Goal: Task Accomplishment & Management: Manage account settings

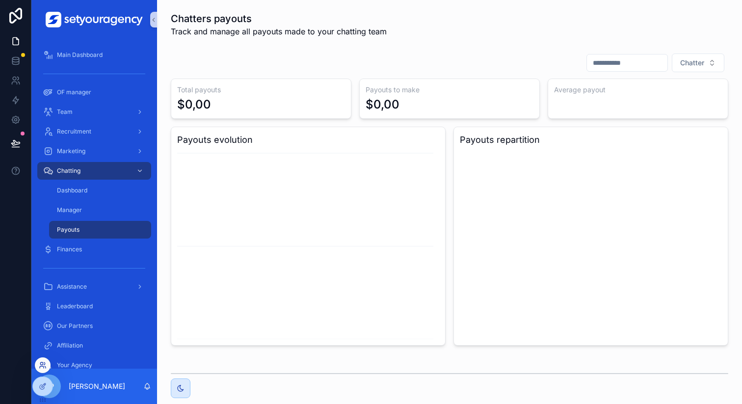
click at [42, 365] on icon at bounding box center [43, 365] width 8 height 8
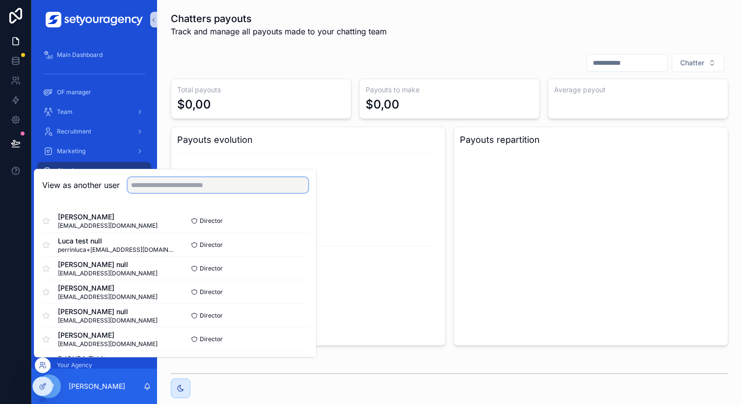
click at [173, 190] on input "text" at bounding box center [218, 185] width 181 height 16
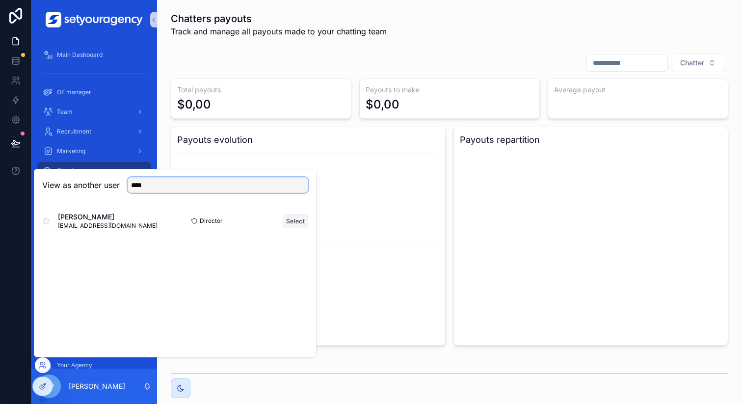
type input "****"
click at [290, 216] on button "Select" at bounding box center [296, 221] width 26 height 14
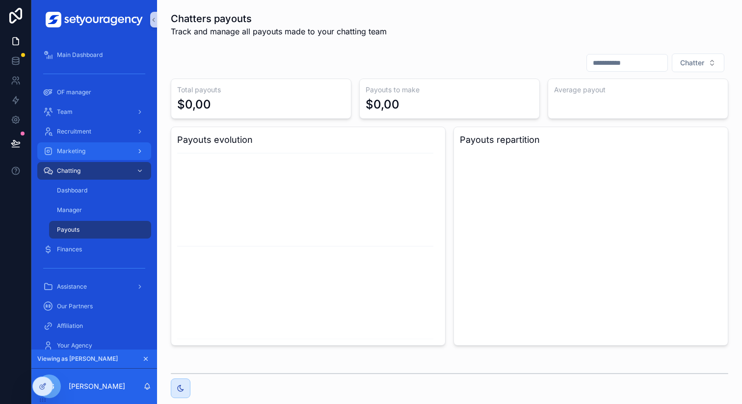
click at [104, 155] on div "Marketing" at bounding box center [94, 151] width 102 height 16
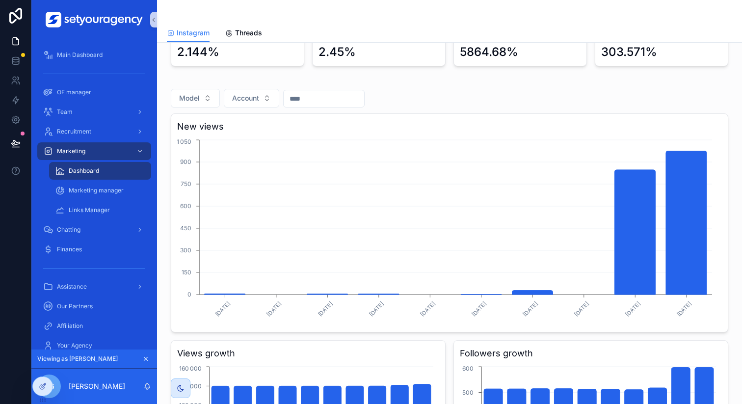
scroll to position [170, 0]
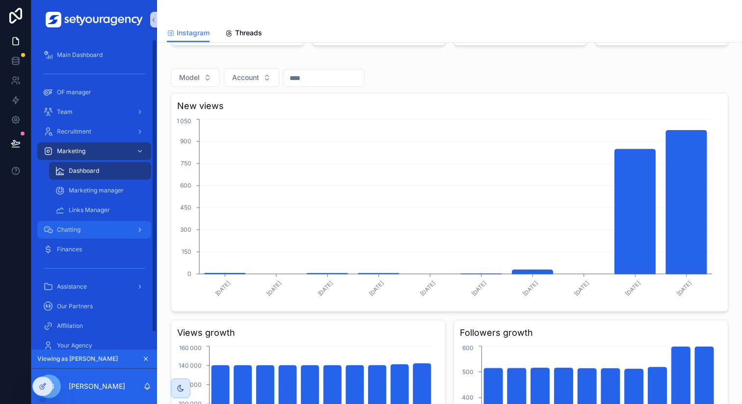
click at [82, 229] on div "Chatting" at bounding box center [94, 230] width 102 height 16
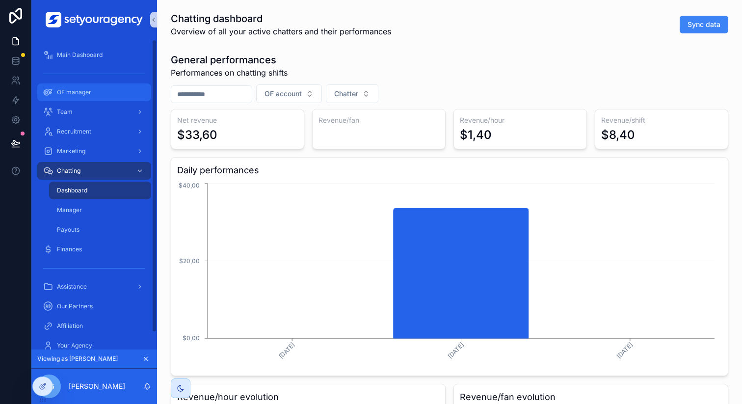
click at [79, 89] on span "OF manager" at bounding box center [74, 92] width 34 height 8
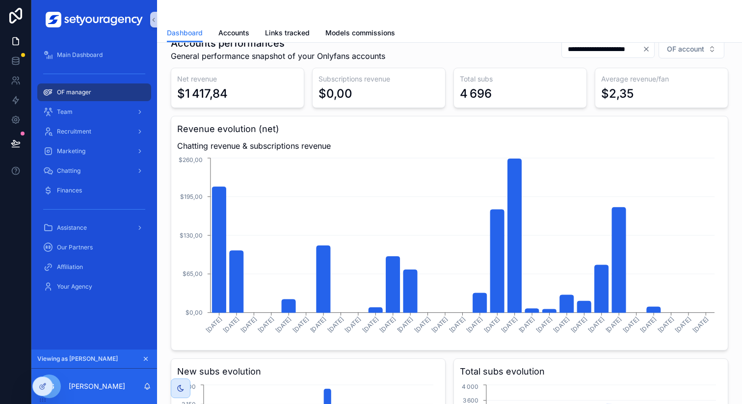
scroll to position [75, 0]
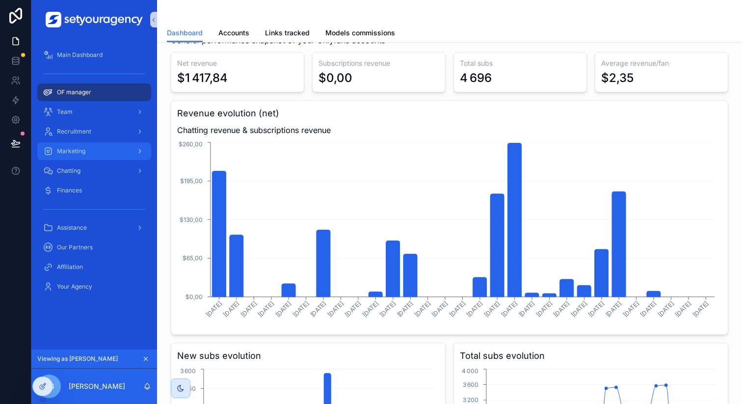
click at [105, 147] on div "Marketing" at bounding box center [94, 151] width 102 height 16
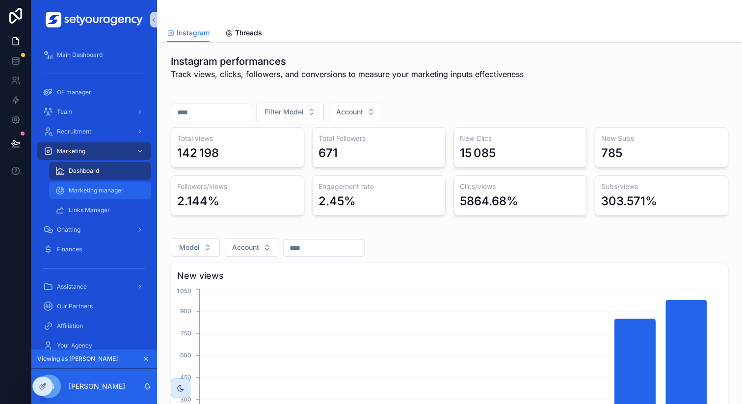
click at [117, 189] on span "Marketing manager" at bounding box center [96, 190] width 55 height 8
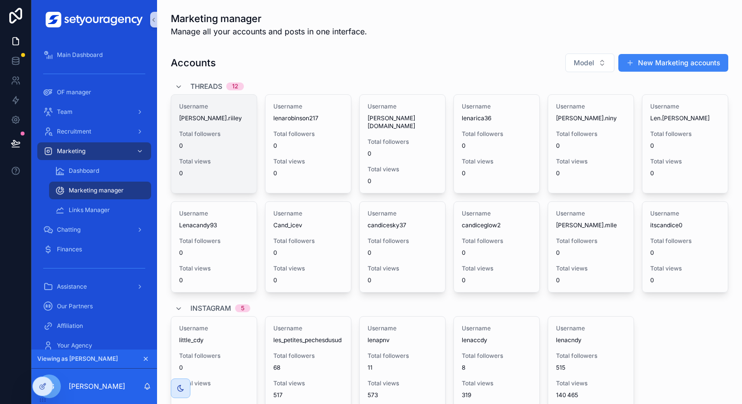
click at [222, 146] on span "0" at bounding box center [214, 146] width 70 height 8
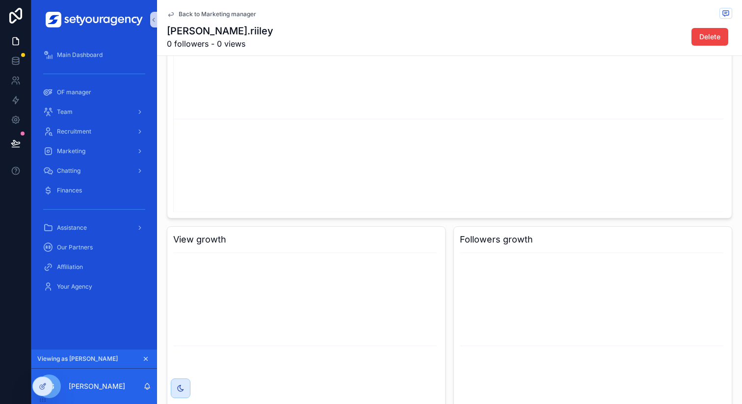
scroll to position [139, 0]
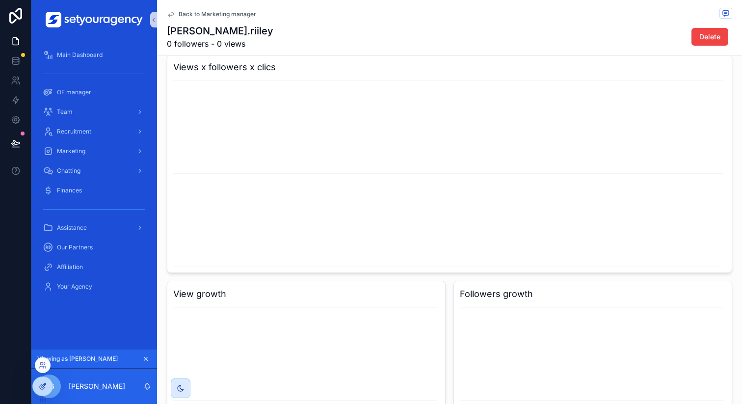
click at [46, 389] on icon at bounding box center [43, 386] width 8 height 8
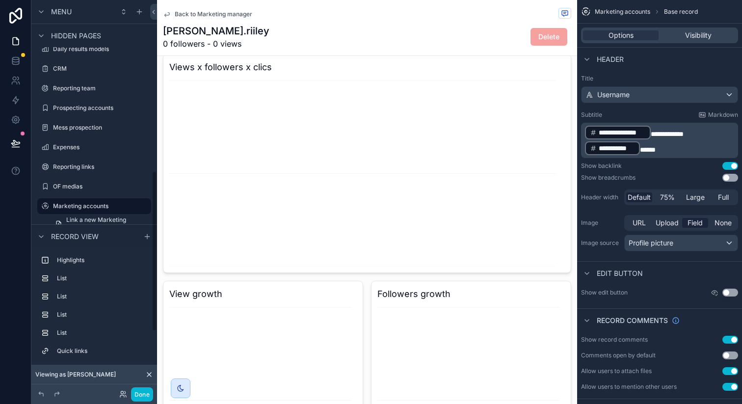
scroll to position [0, 0]
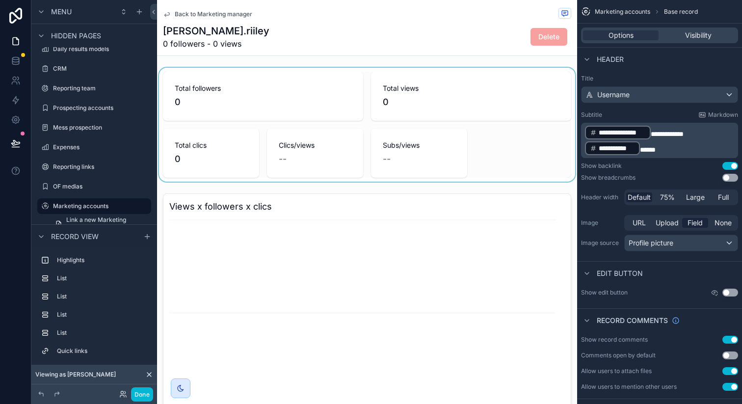
click at [313, 107] on div "scrollable content" at bounding box center [367, 125] width 420 height 114
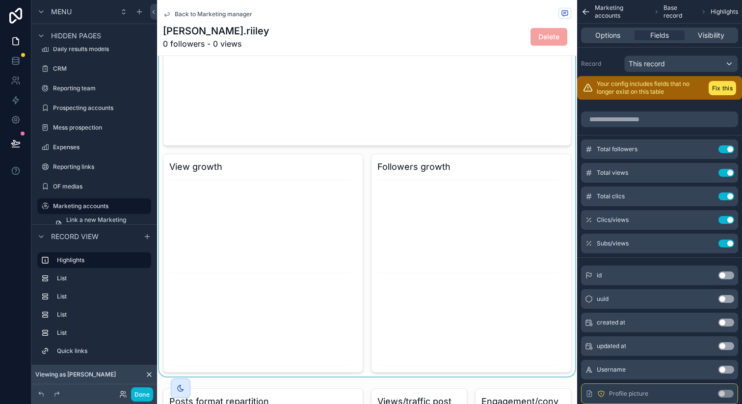
scroll to position [294, 0]
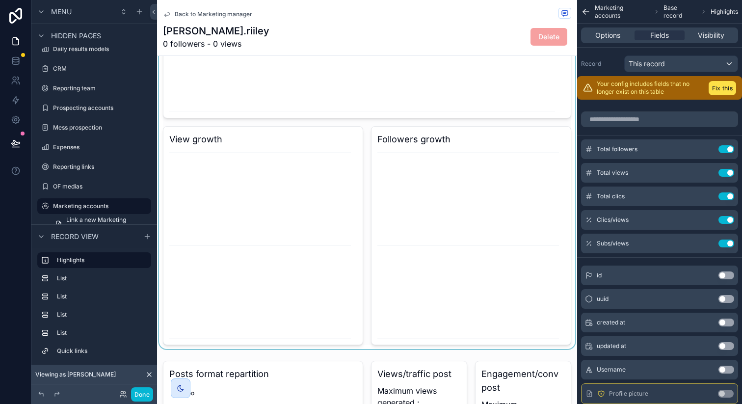
click at [398, 107] on div "scrollable content" at bounding box center [367, 122] width 420 height 453
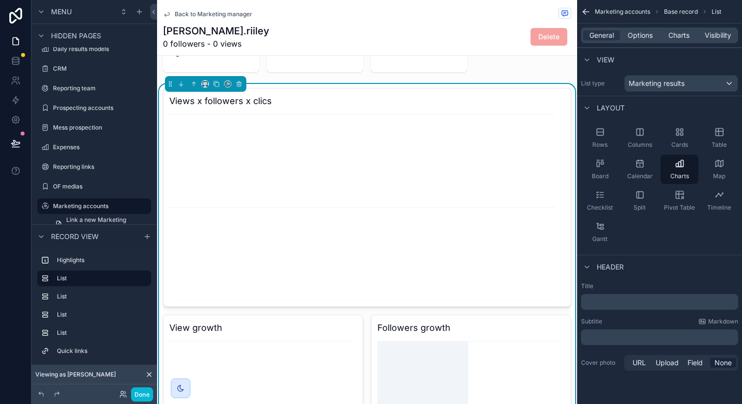
scroll to position [77, 0]
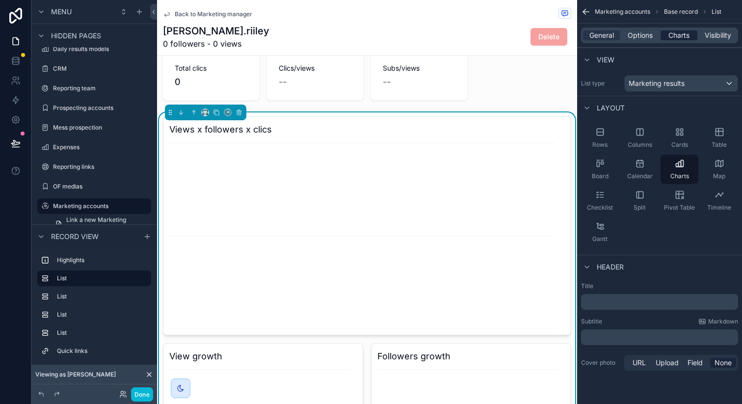
click at [679, 34] on span "Charts" at bounding box center [678, 35] width 21 height 10
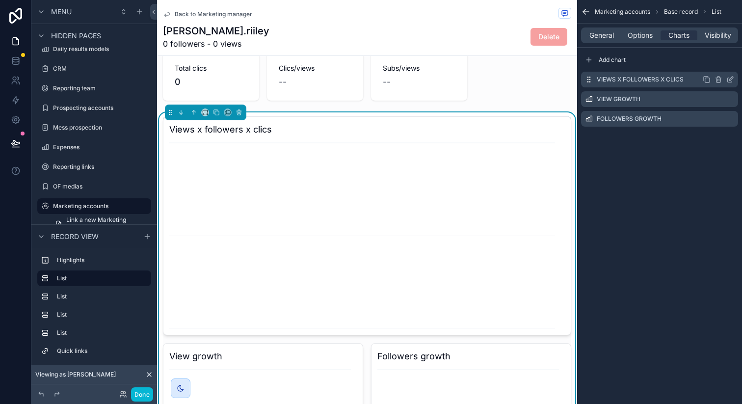
click at [732, 77] on icon "scrollable content" at bounding box center [730, 80] width 8 height 8
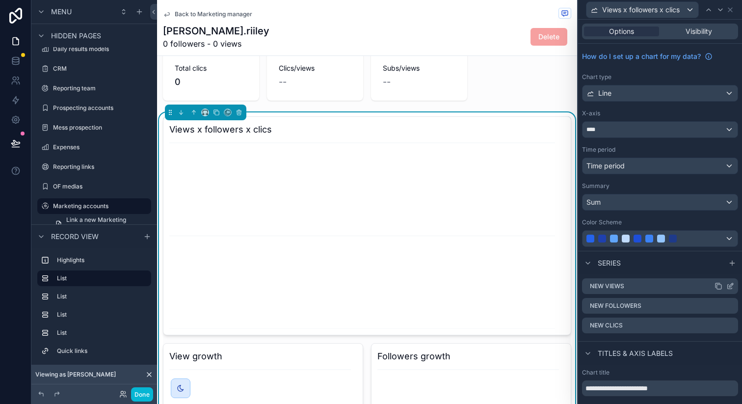
click at [731, 285] on icon at bounding box center [731, 284] width 1 height 1
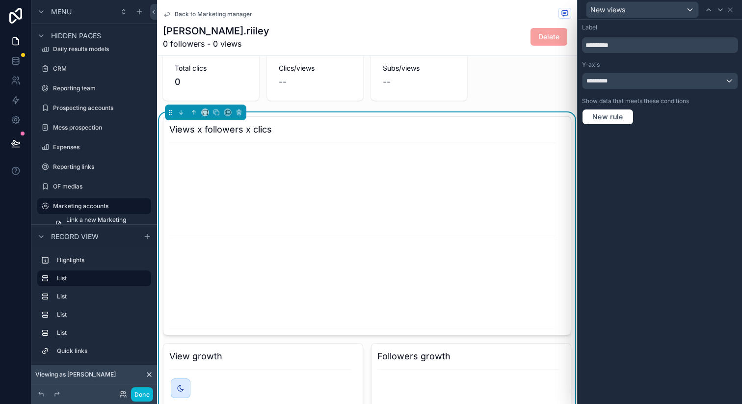
click at [203, 13] on span "Back to Marketing manager" at bounding box center [214, 14] width 78 height 8
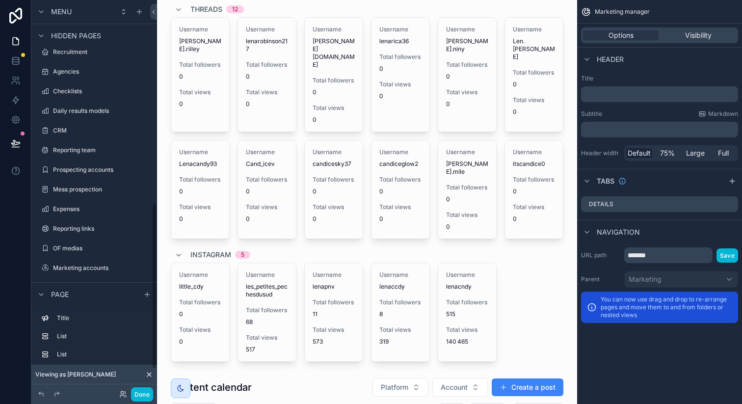
scroll to position [478, 0]
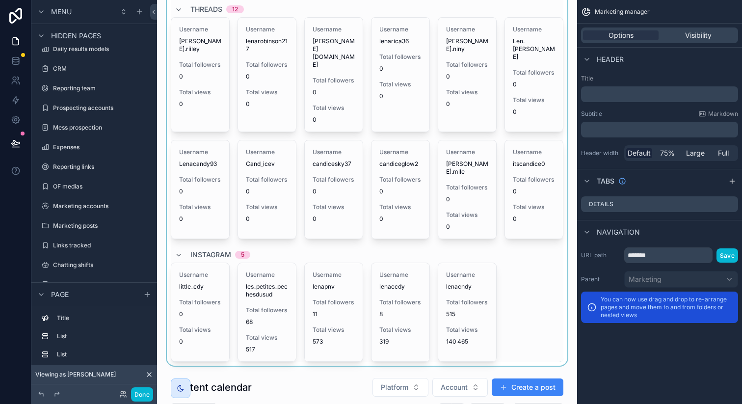
click at [268, 285] on div "scrollable content" at bounding box center [367, 168] width 404 height 393
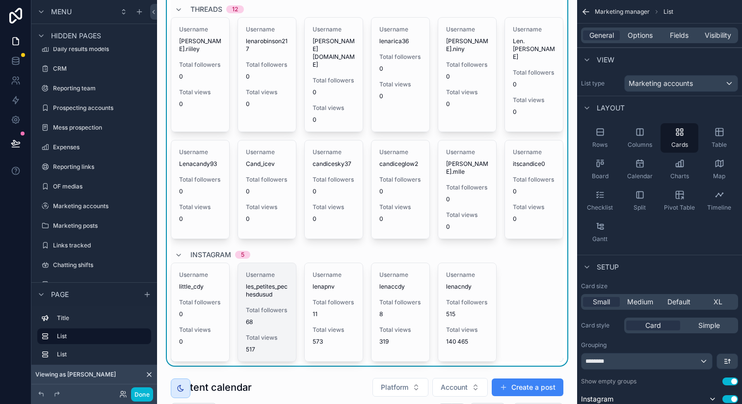
click at [266, 325] on span "68" at bounding box center [267, 322] width 42 height 8
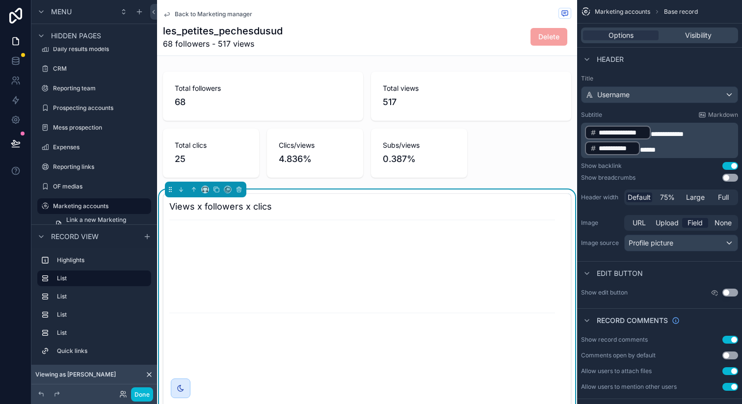
click at [304, 219] on icon "chart" at bounding box center [363, 311] width 388 height 188
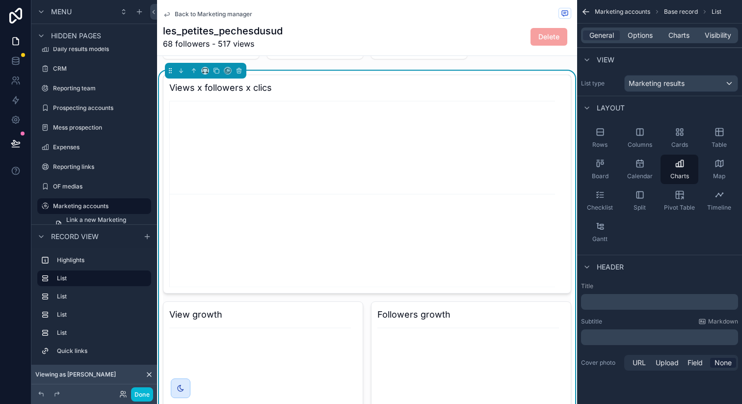
scroll to position [83, 0]
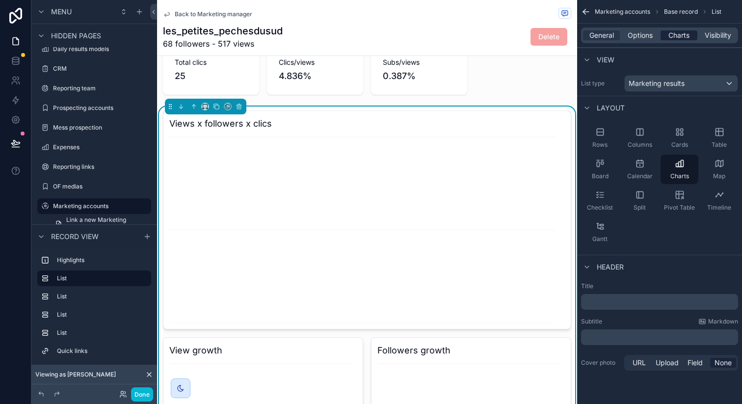
click at [675, 36] on span "Charts" at bounding box center [678, 35] width 21 height 10
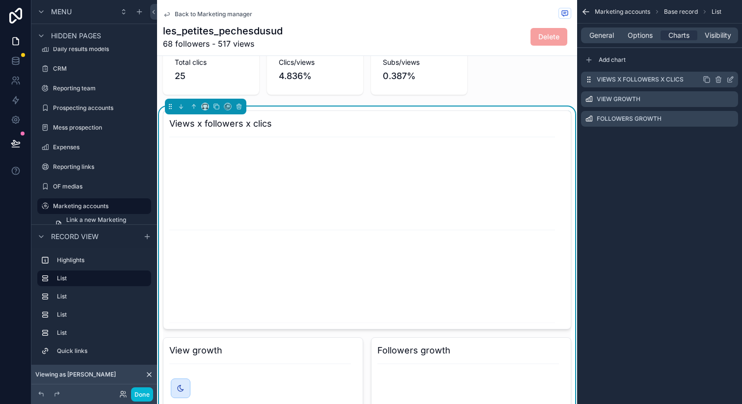
click at [730, 78] on icon "scrollable content" at bounding box center [731, 79] width 4 height 4
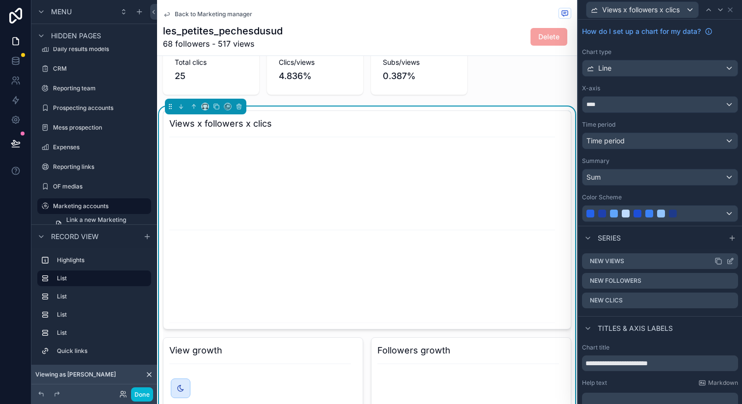
scroll to position [26, 0]
click at [726, 260] on icon at bounding box center [730, 261] width 8 height 8
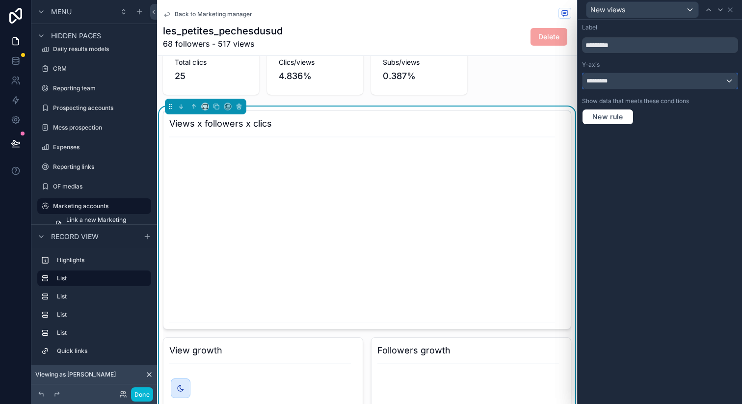
click at [612, 80] on span "*********" at bounding box center [601, 81] width 30 height 8
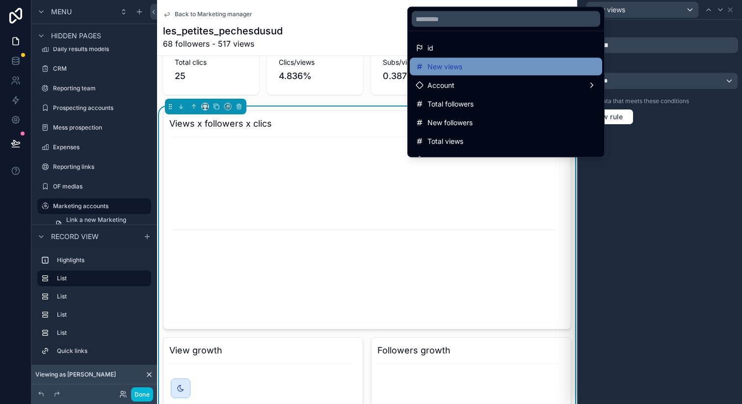
click at [523, 69] on div "New views" at bounding box center [506, 67] width 181 height 12
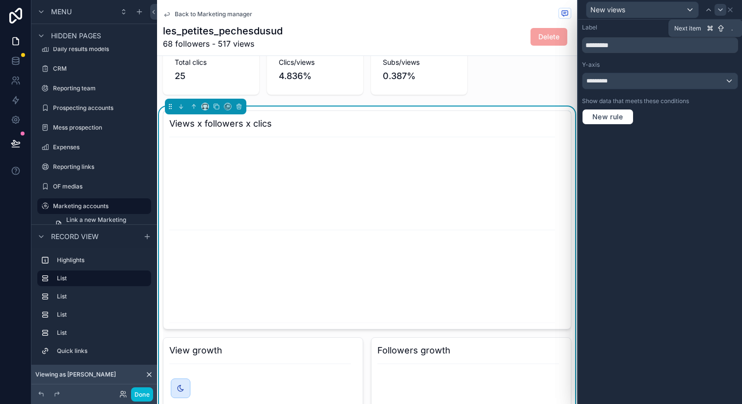
click at [719, 12] on icon at bounding box center [720, 10] width 8 height 8
click at [732, 10] on icon at bounding box center [730, 10] width 8 height 8
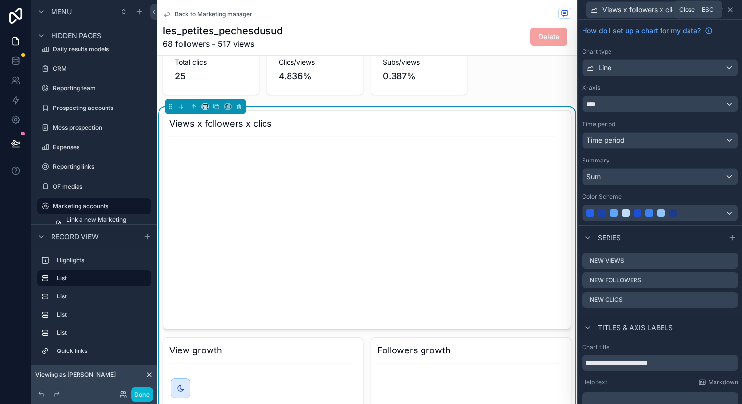
click at [728, 9] on icon at bounding box center [730, 10] width 8 height 8
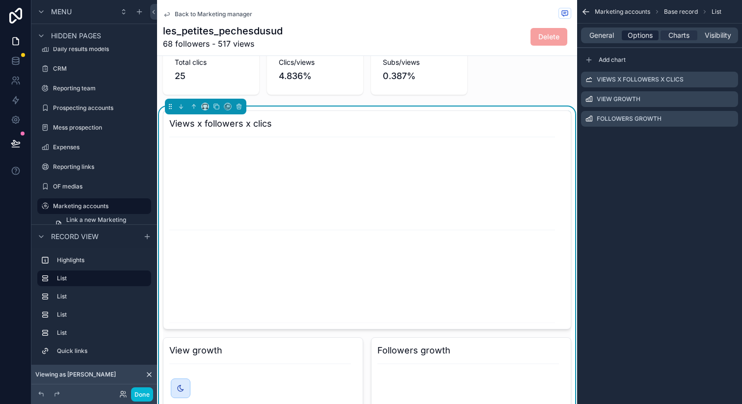
click at [642, 35] on span "Options" at bounding box center [639, 35] width 25 height 10
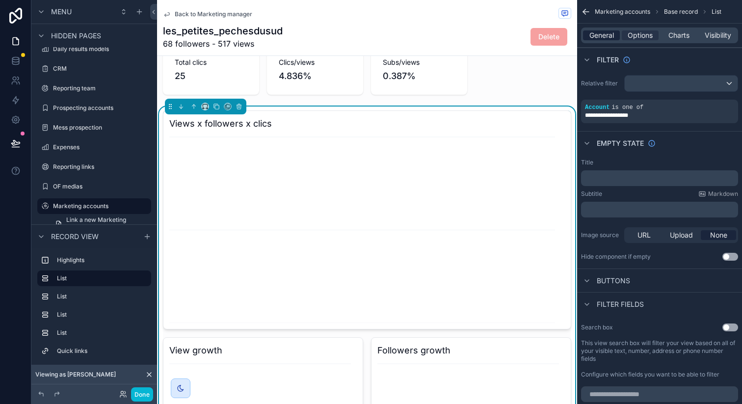
click at [604, 37] on span "General" at bounding box center [601, 35] width 25 height 10
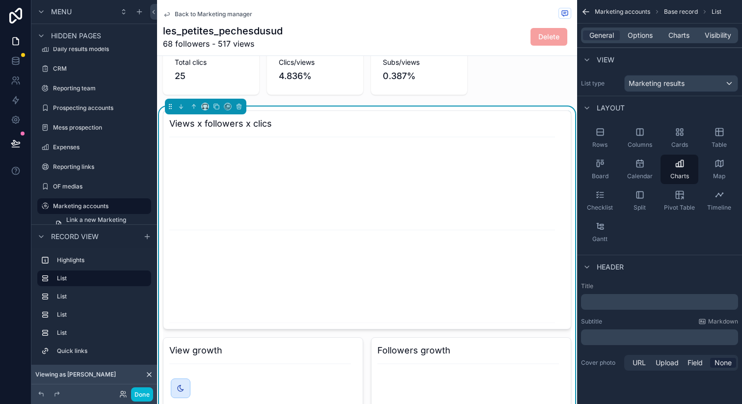
click at [510, 86] on div "scrollable content" at bounding box center [367, 42] width 420 height 114
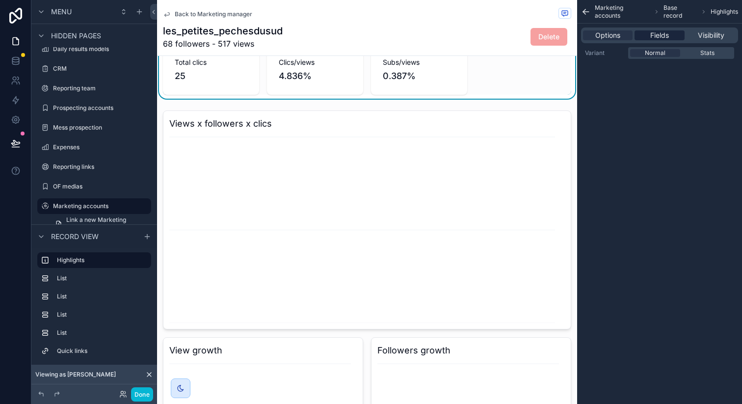
click at [651, 35] on span "Fields" at bounding box center [659, 35] width 19 height 10
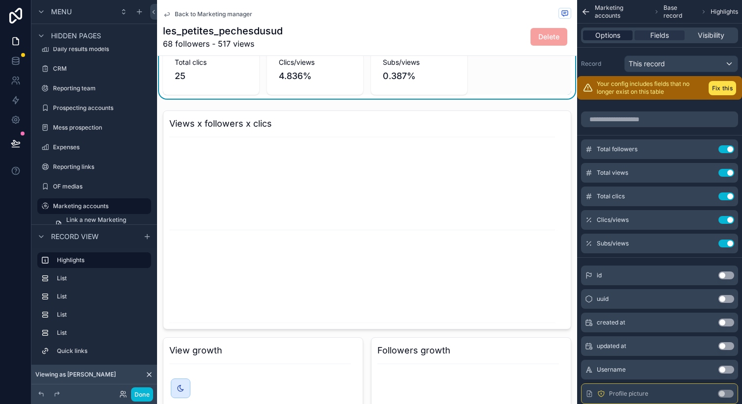
click at [620, 37] on span "Options" at bounding box center [607, 35] width 25 height 10
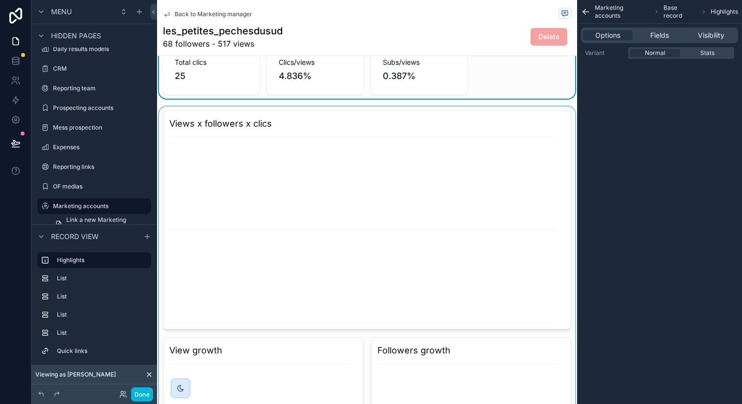
click at [474, 134] on div "scrollable content" at bounding box center [367, 332] width 420 height 453
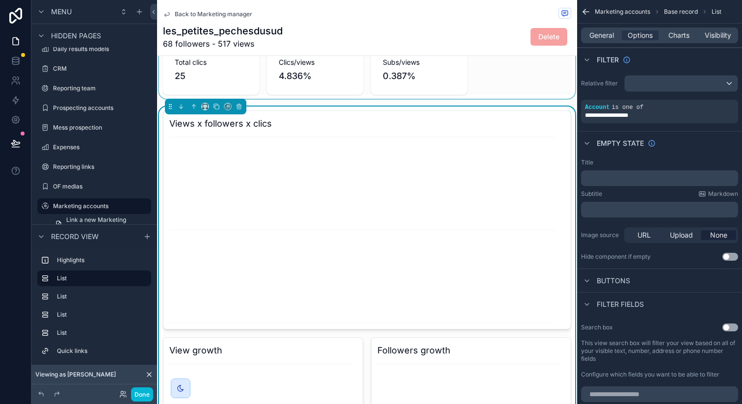
scroll to position [0, 0]
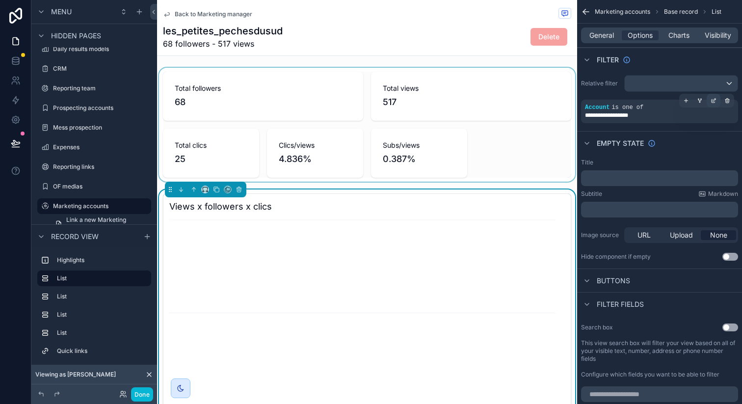
click at [709, 100] on div "scrollable content" at bounding box center [713, 101] width 14 height 14
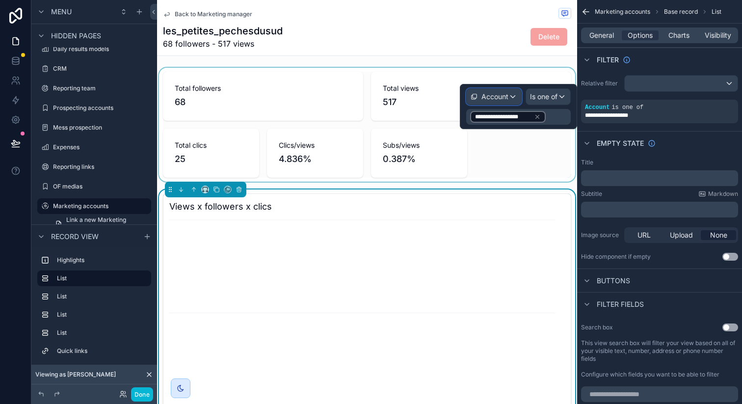
click at [515, 97] on div "Account" at bounding box center [494, 97] width 54 height 16
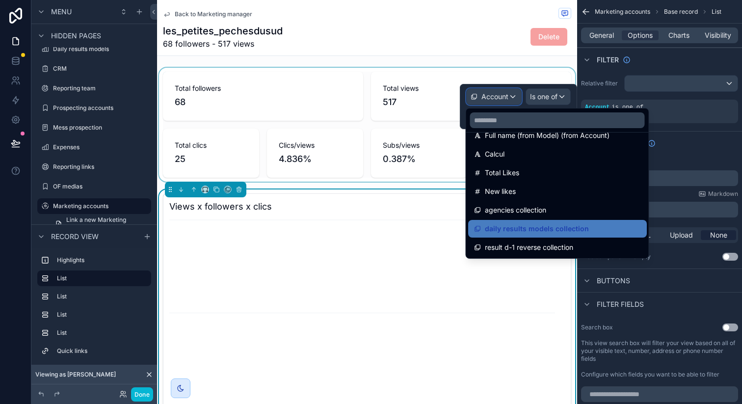
scroll to position [573, 0]
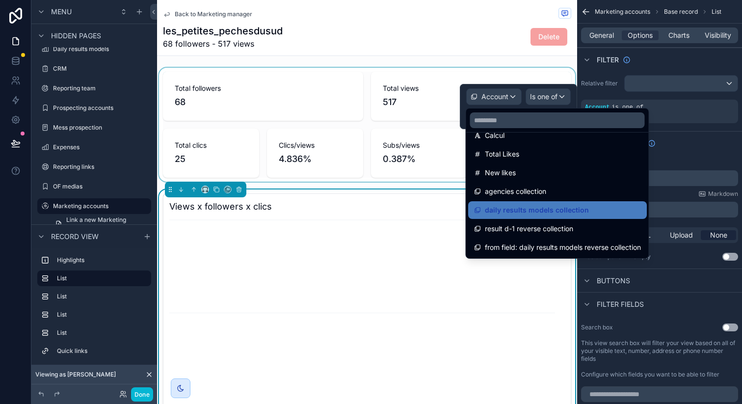
click at [721, 133] on div "Empty state" at bounding box center [659, 143] width 165 height 24
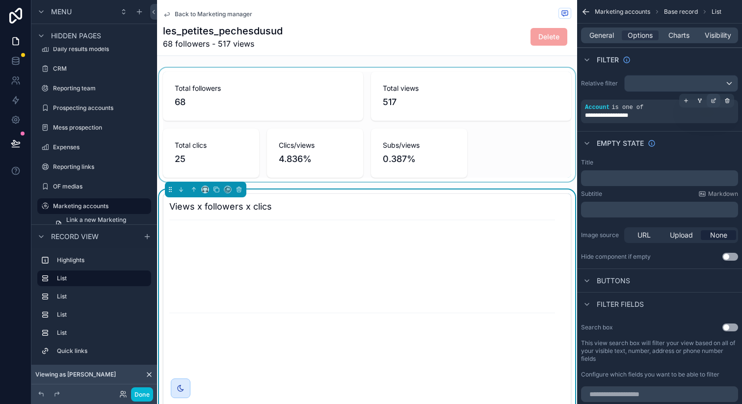
click at [714, 99] on icon "scrollable content" at bounding box center [714, 99] width 3 height 3
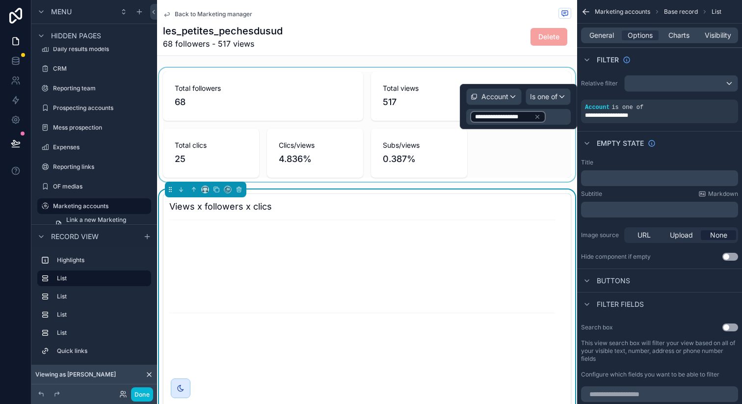
click at [551, 115] on div "**********" at bounding box center [518, 117] width 104 height 16
click at [536, 116] on icon at bounding box center [537, 116] width 3 height 3
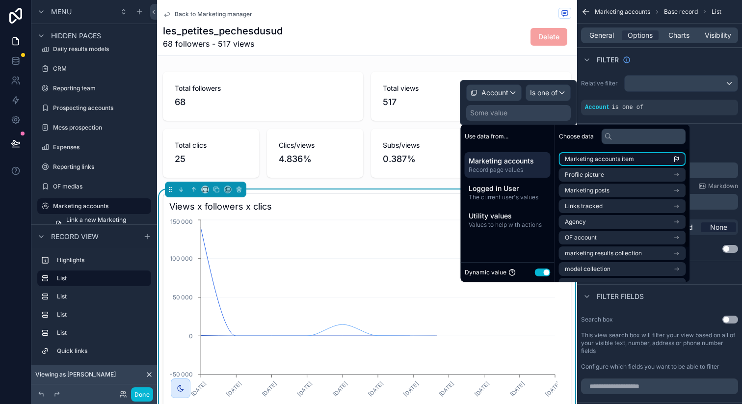
click at [613, 158] on span "Marketing accounts item" at bounding box center [599, 159] width 69 height 8
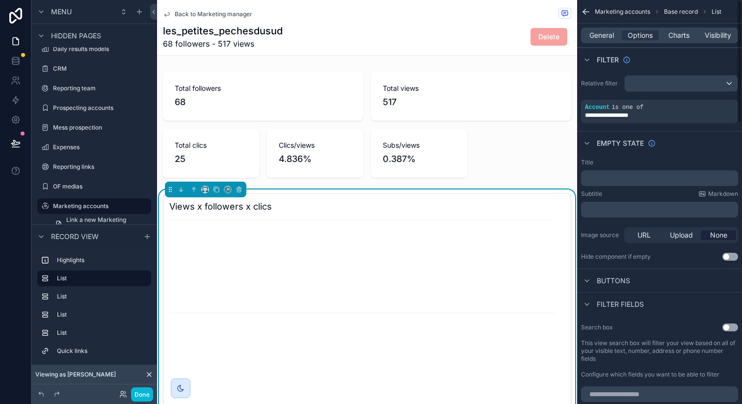
click at [717, 135] on div "Empty state" at bounding box center [659, 143] width 165 height 24
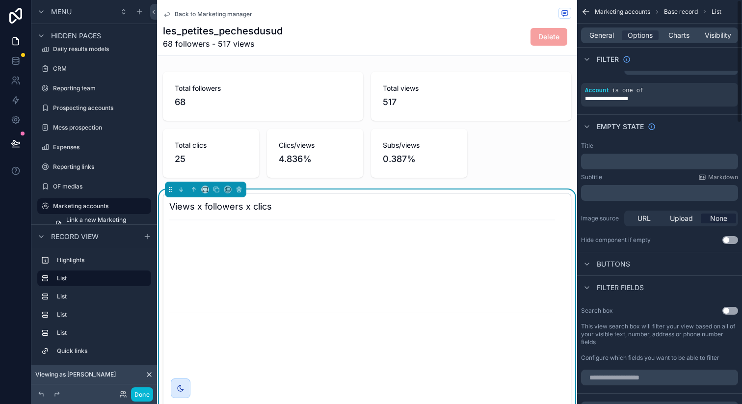
scroll to position [0, 0]
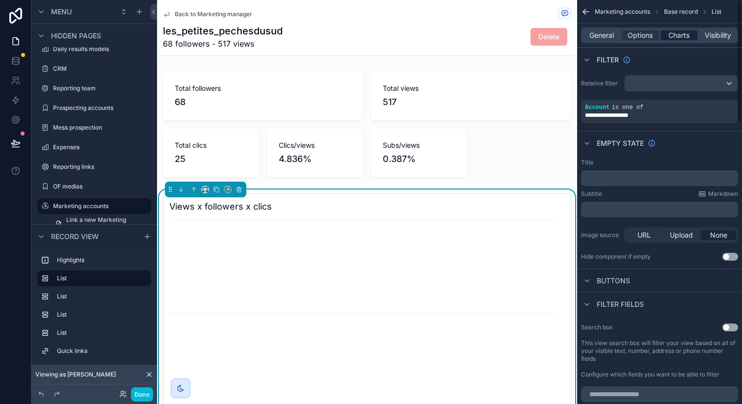
click at [678, 36] on span "Charts" at bounding box center [678, 35] width 21 height 10
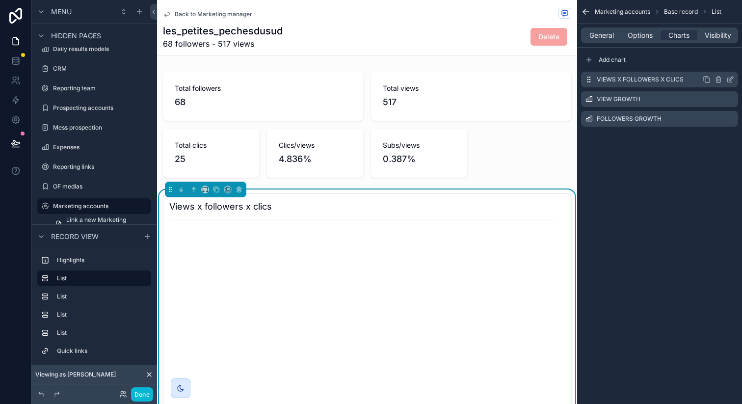
click at [730, 80] on icon "scrollable content" at bounding box center [730, 80] width 8 height 8
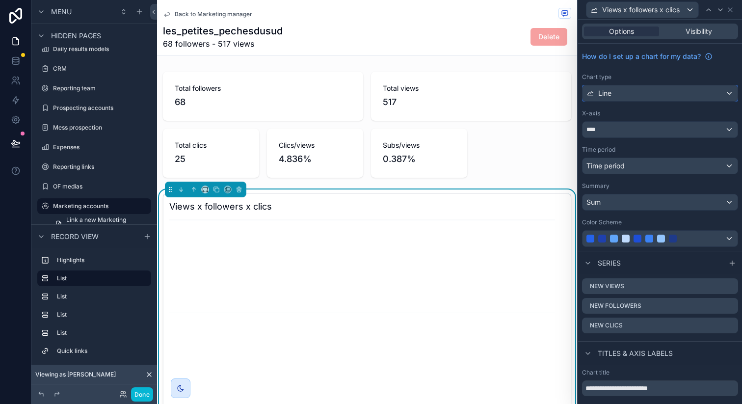
click at [676, 92] on div "Line" at bounding box center [659, 93] width 155 height 16
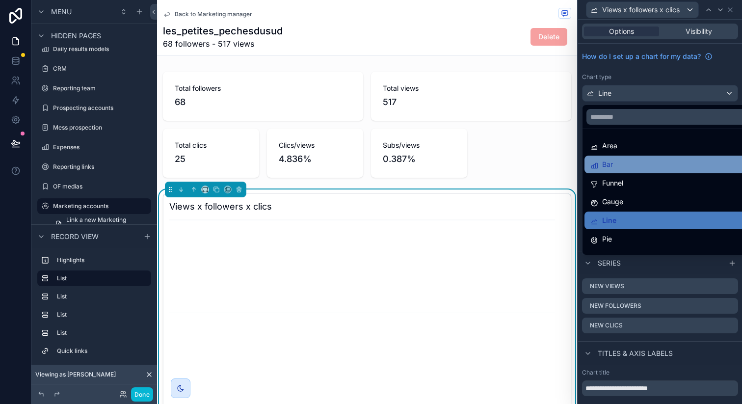
click at [638, 157] on div "Bar" at bounding box center [667, 165] width 166 height 18
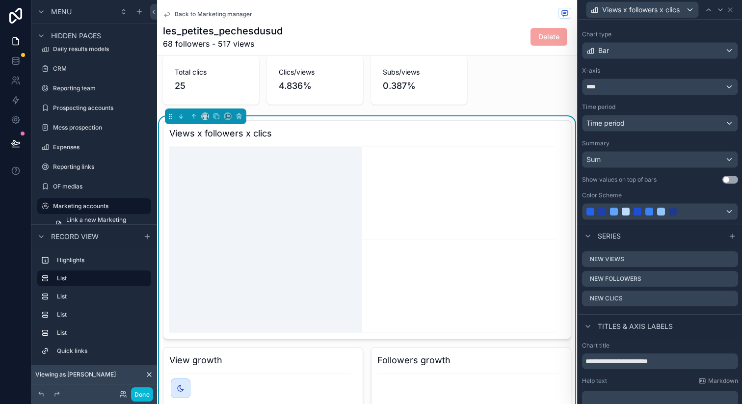
scroll to position [94, 0]
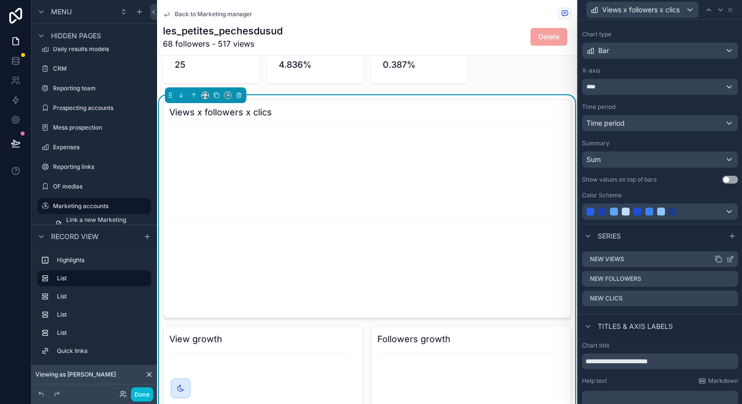
click at [728, 261] on icon at bounding box center [730, 260] width 4 height 4
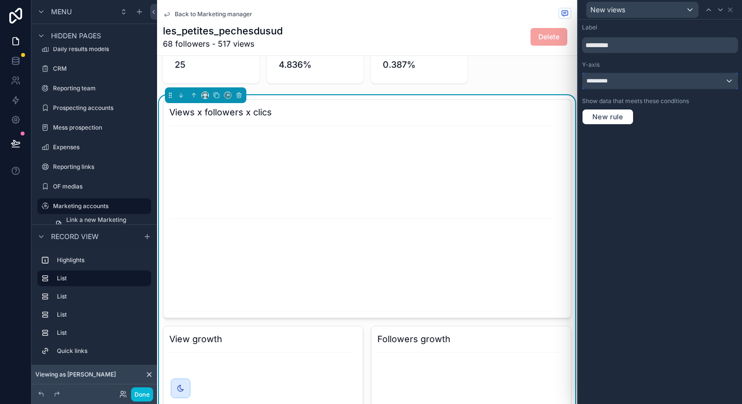
click at [643, 79] on div "*********" at bounding box center [659, 81] width 155 height 16
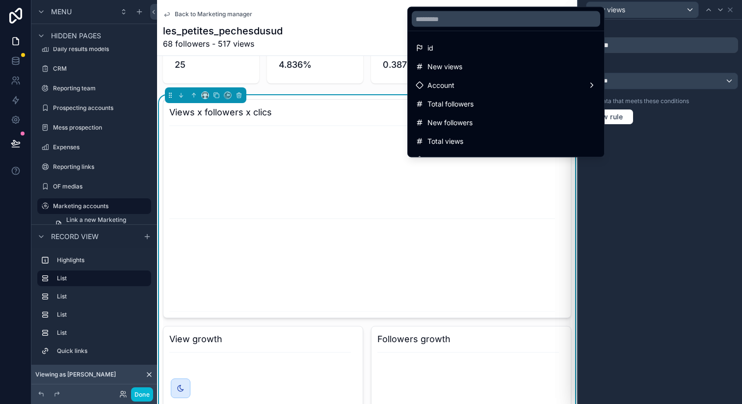
click at [643, 79] on div at bounding box center [660, 202] width 164 height 404
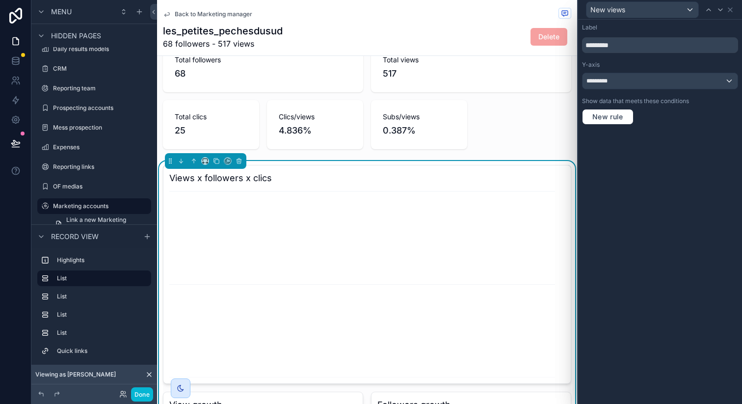
scroll to position [0, 0]
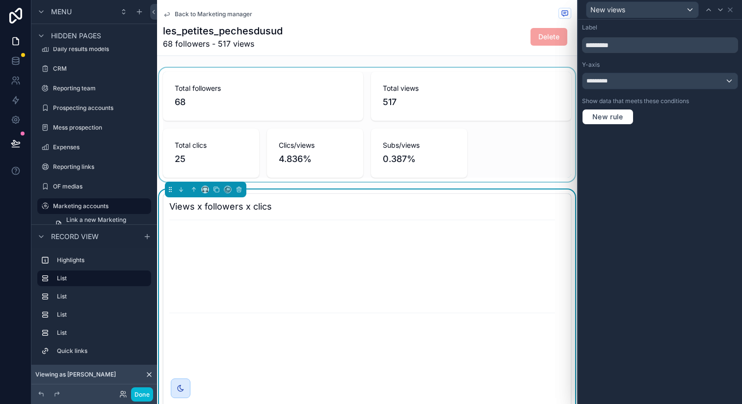
click at [529, 129] on div "scrollable content" at bounding box center [367, 125] width 420 height 114
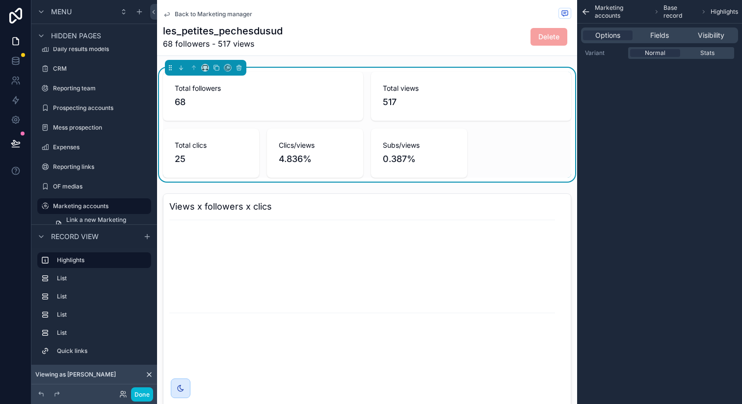
click at [584, 11] on icon "scrollable content" at bounding box center [586, 12] width 10 height 10
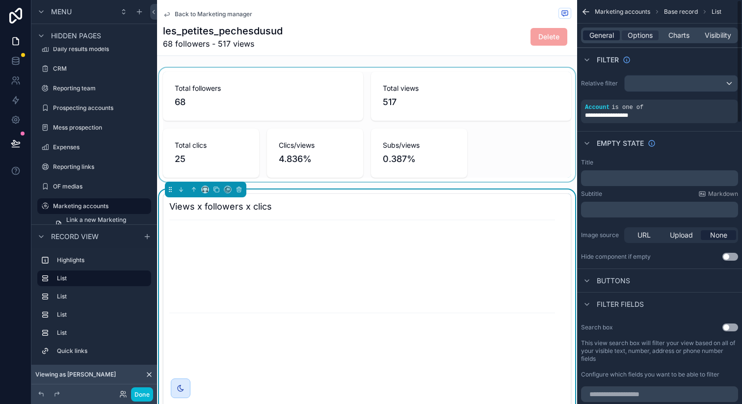
click at [607, 38] on span "General" at bounding box center [601, 35] width 25 height 10
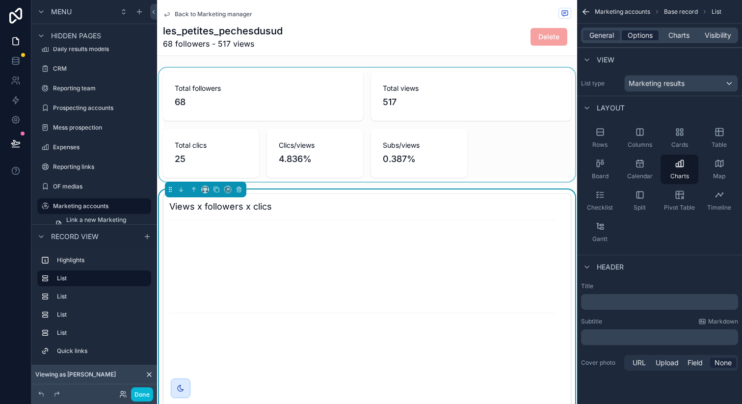
click at [629, 34] on span "Options" at bounding box center [639, 35] width 25 height 10
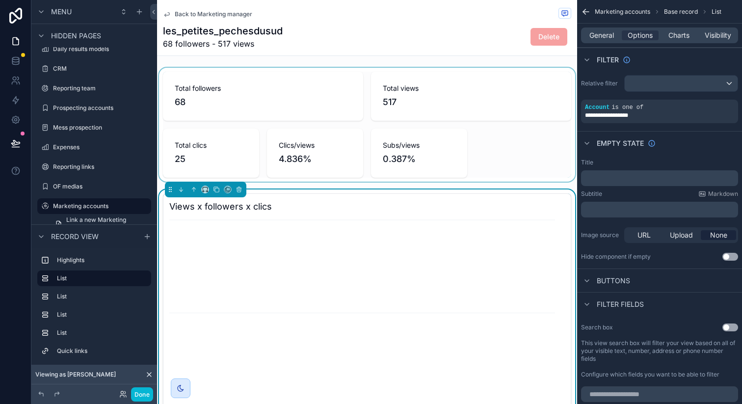
click at [535, 106] on div "scrollable content" at bounding box center [367, 125] width 420 height 114
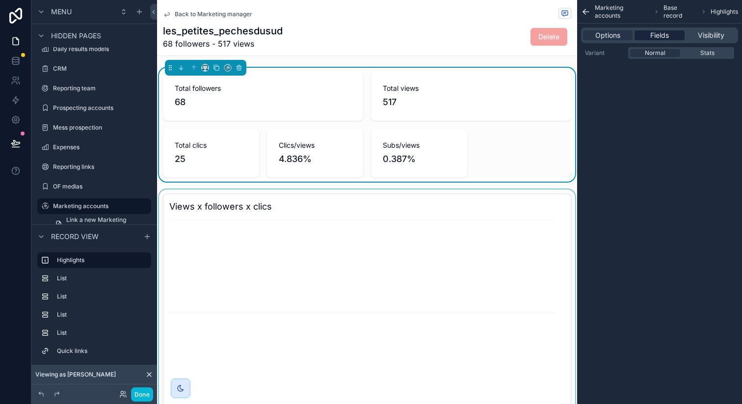
click at [654, 34] on span "Fields" at bounding box center [659, 35] width 19 height 10
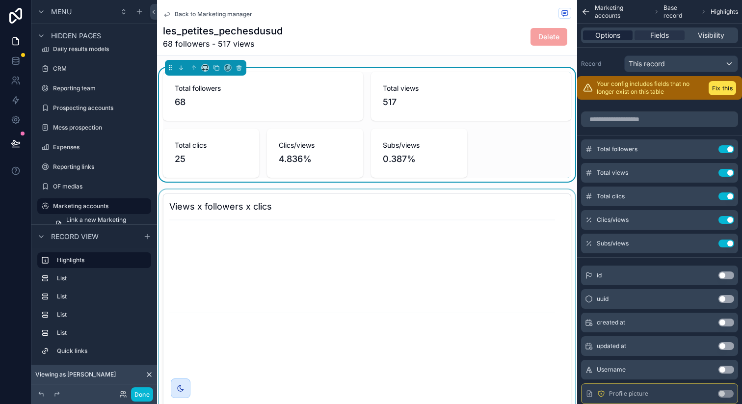
click at [625, 35] on div "Options" at bounding box center [608, 35] width 50 height 10
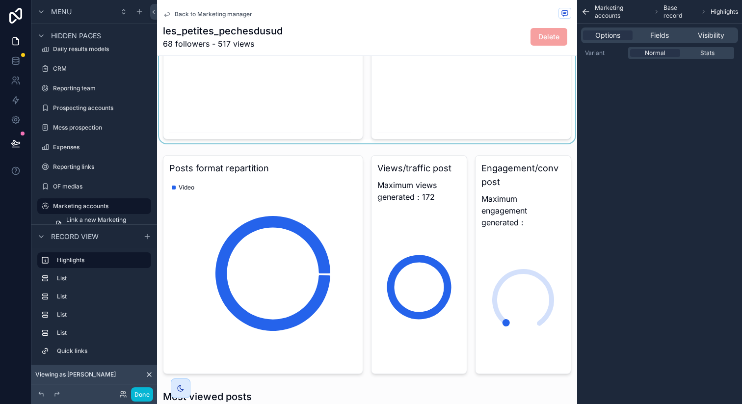
scroll to position [504, 0]
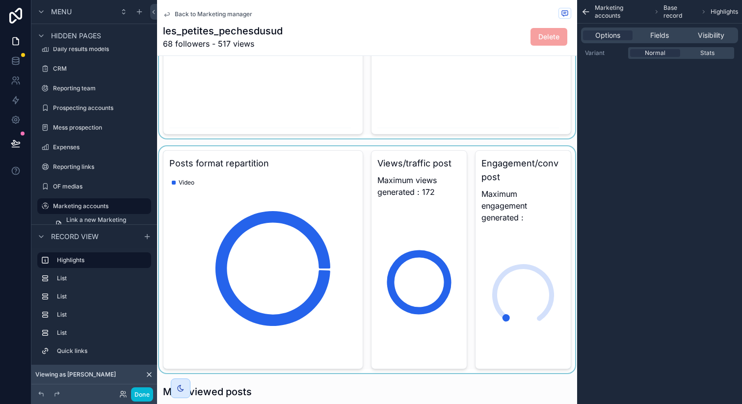
click at [442, 219] on div "scrollable content" at bounding box center [367, 259] width 420 height 227
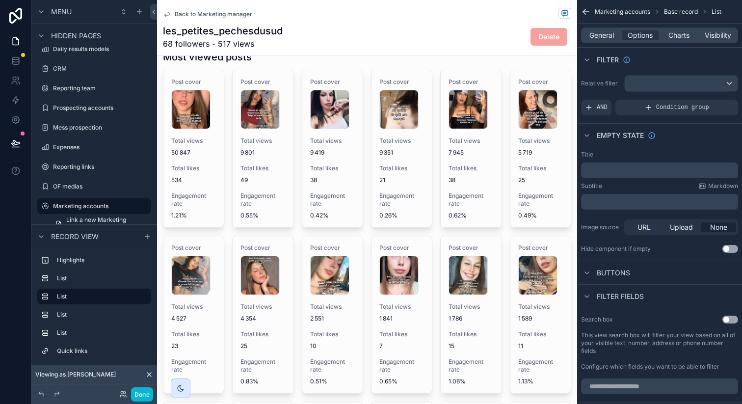
scroll to position [837, 0]
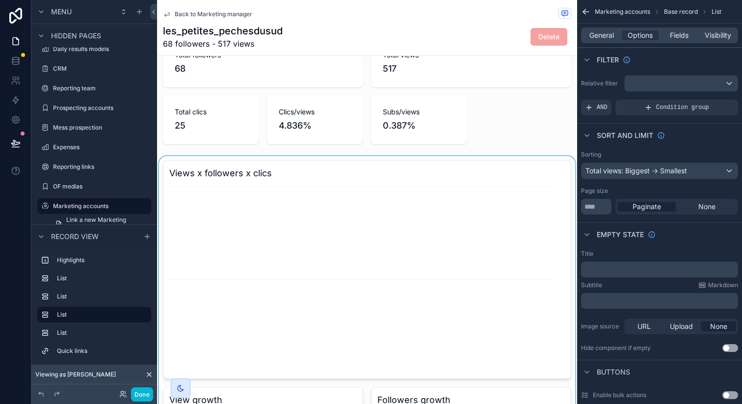
scroll to position [0, 0]
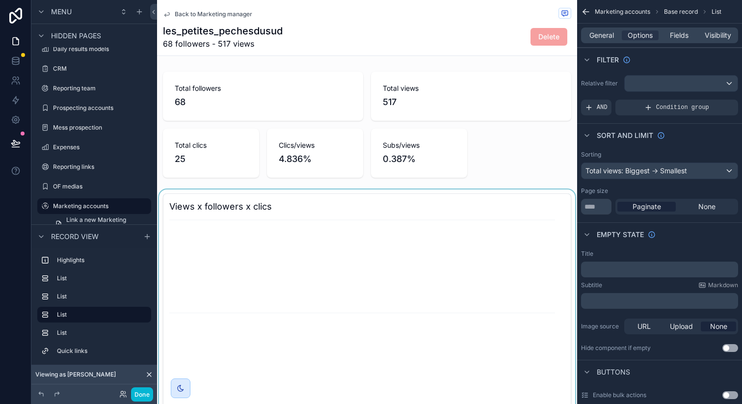
click at [444, 133] on div "scrollable content" at bounding box center [367, 125] width 420 height 114
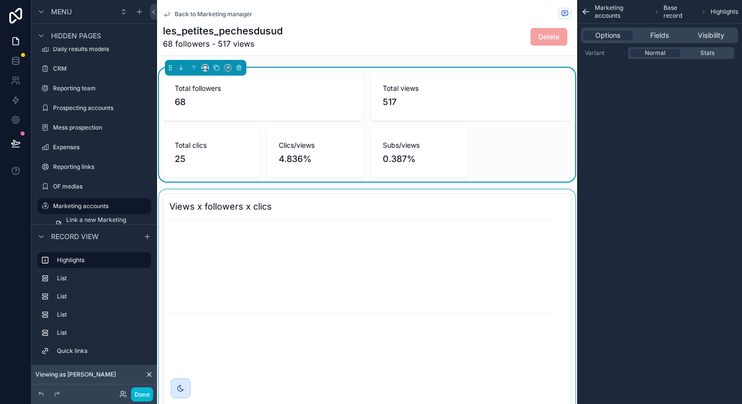
scroll to position [104, 0]
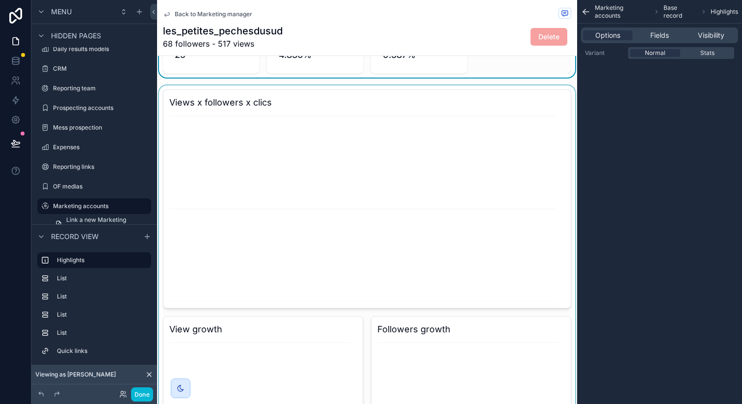
click at [447, 167] on div "scrollable content" at bounding box center [367, 311] width 420 height 453
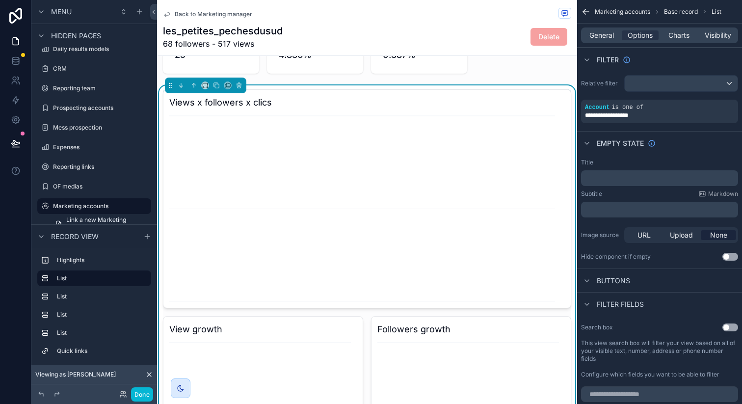
click at [697, 144] on div "Empty state" at bounding box center [659, 143] width 165 height 24
click at [696, 112] on div "**********" at bounding box center [659, 115] width 149 height 8
click at [728, 104] on div "scrollable content" at bounding box center [727, 101] width 14 height 14
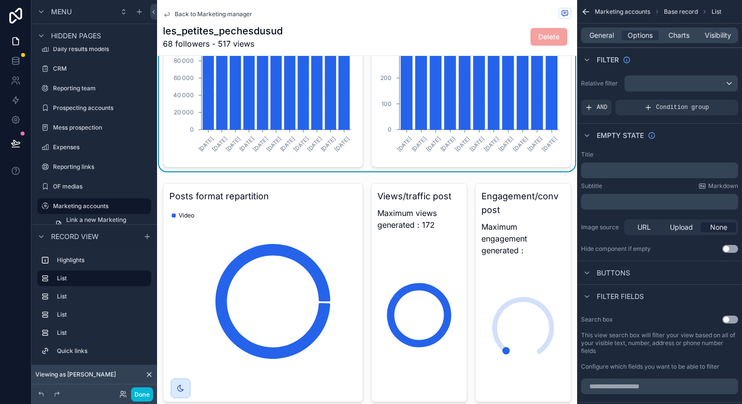
scroll to position [512, 0]
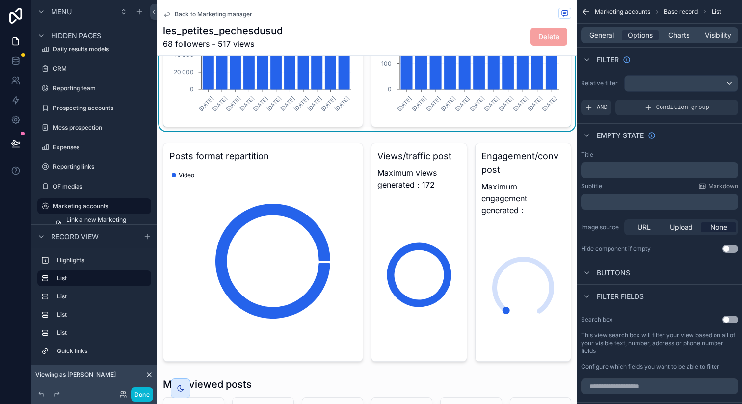
click at [366, 257] on div "scrollable content" at bounding box center [367, 252] width 420 height 227
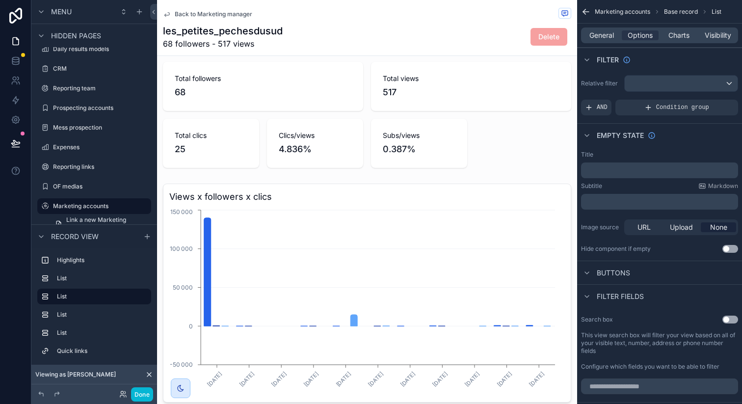
scroll to position [0, 0]
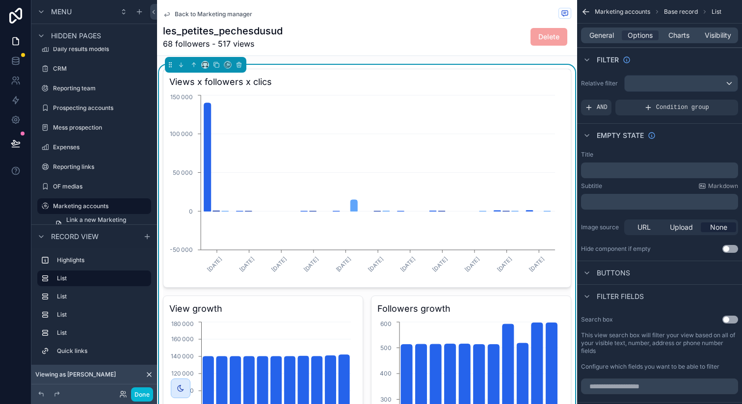
scroll to position [86, 0]
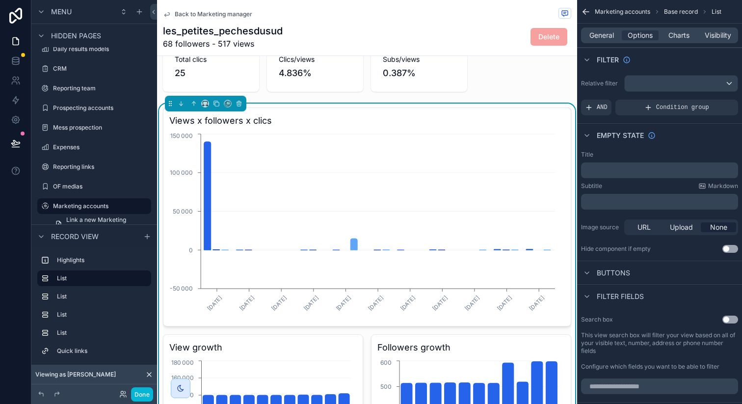
click at [349, 126] on h3 "Views x followers x clics" at bounding box center [366, 121] width 395 height 14
click at [683, 35] on span "Charts" at bounding box center [678, 35] width 21 height 10
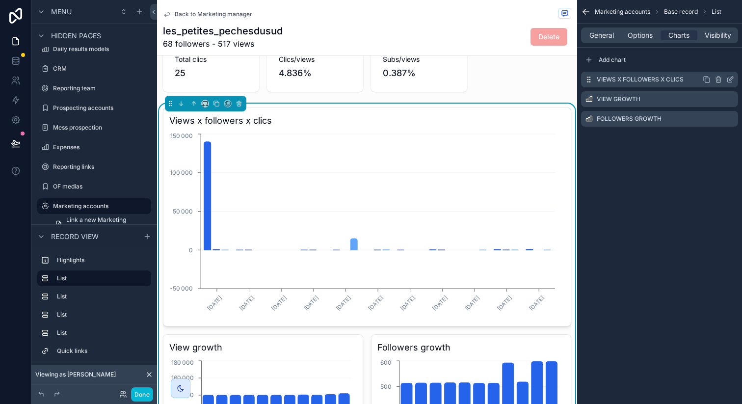
click at [718, 78] on icon "scrollable content" at bounding box center [718, 78] width 5 height 0
drag, startPoint x: 713, startPoint y: 66, endPoint x: 704, endPoint y: 71, distance: 10.5
click at [714, 66] on icon at bounding box center [714, 64] width 8 height 8
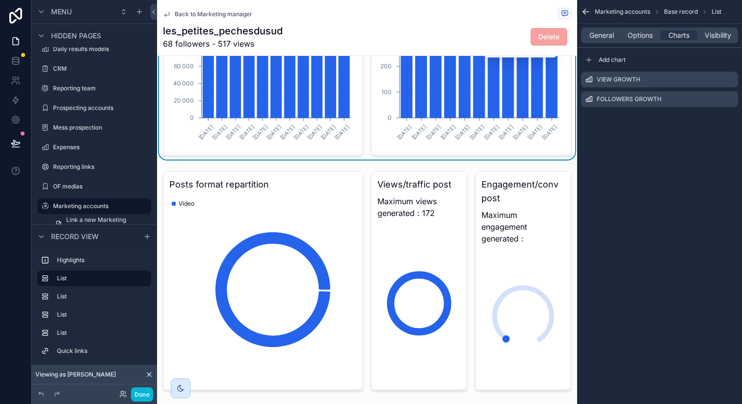
scroll to position [300, 0]
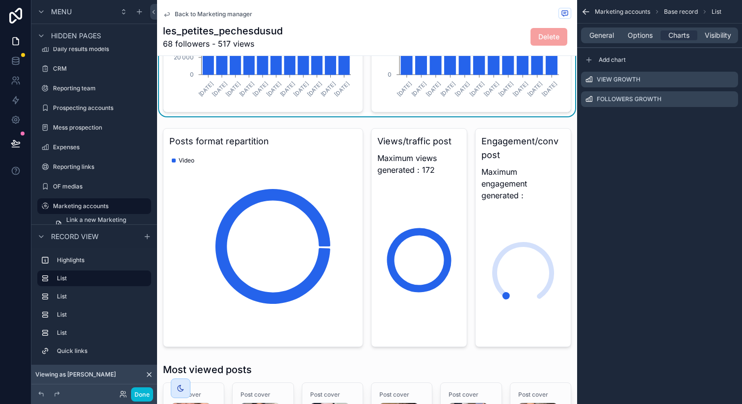
click at [479, 200] on div "scrollable content" at bounding box center [367, 237] width 420 height 227
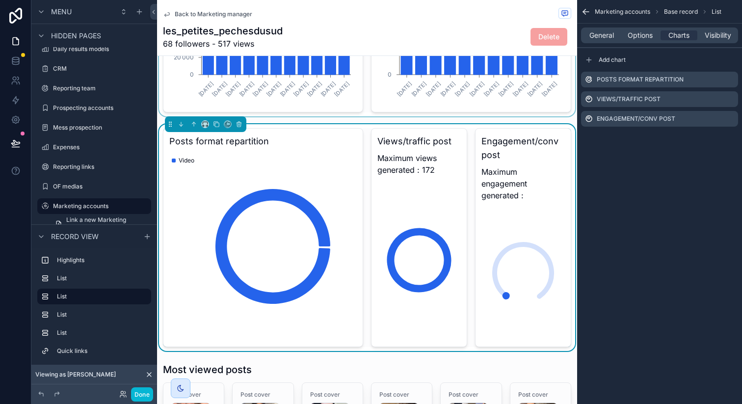
scroll to position [386, 0]
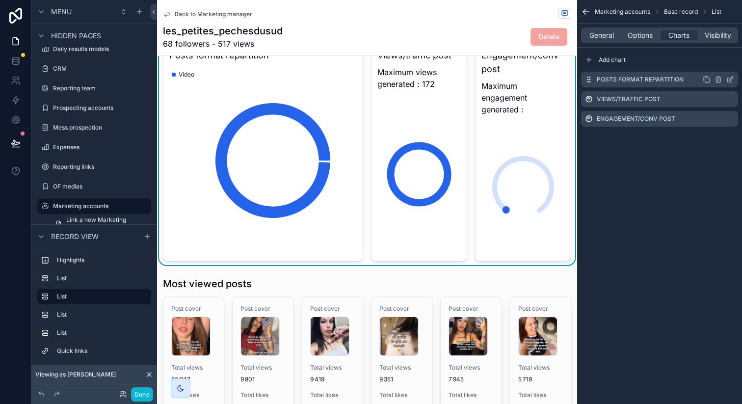
click at [730, 79] on icon "scrollable content" at bounding box center [730, 80] width 8 height 8
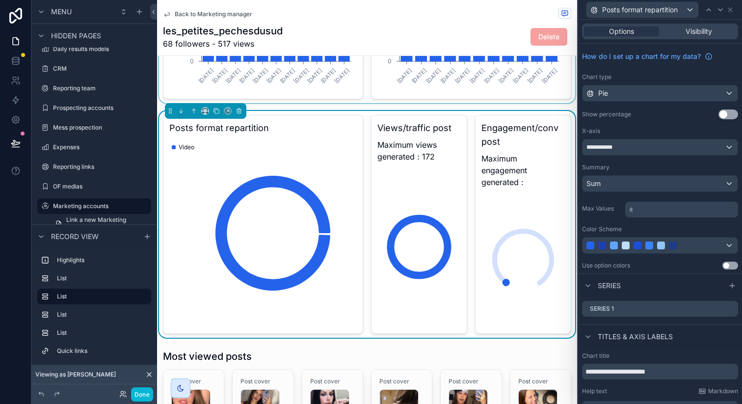
scroll to position [280, 0]
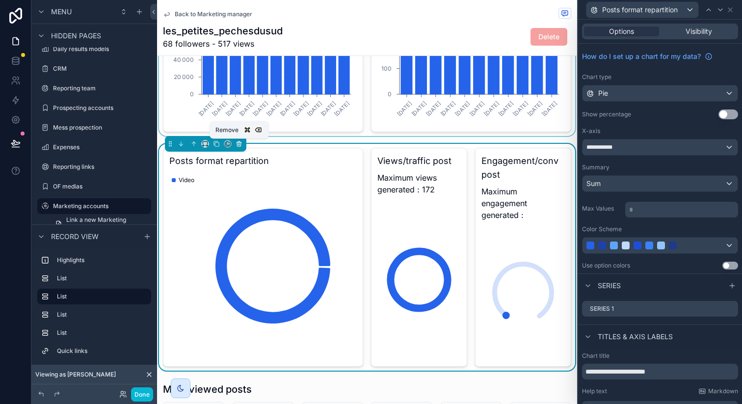
click at [237, 144] on icon "scrollable content" at bounding box center [238, 143] width 7 height 7
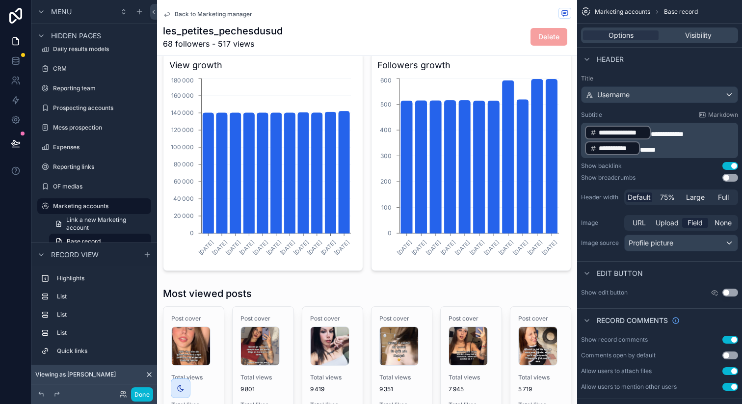
scroll to position [138, 0]
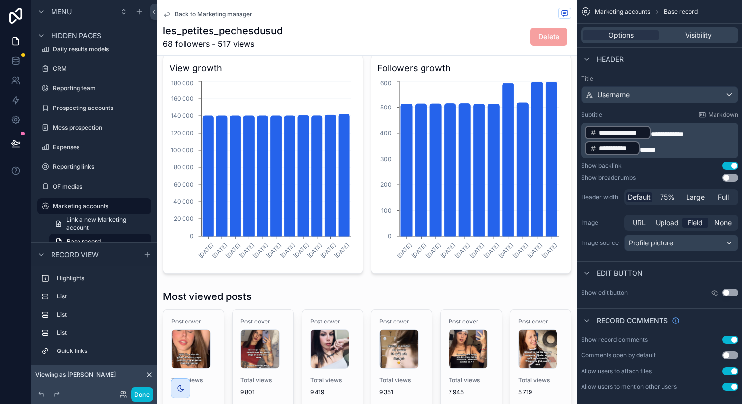
click at [265, 154] on div "scrollable content" at bounding box center [367, 164] width 420 height 227
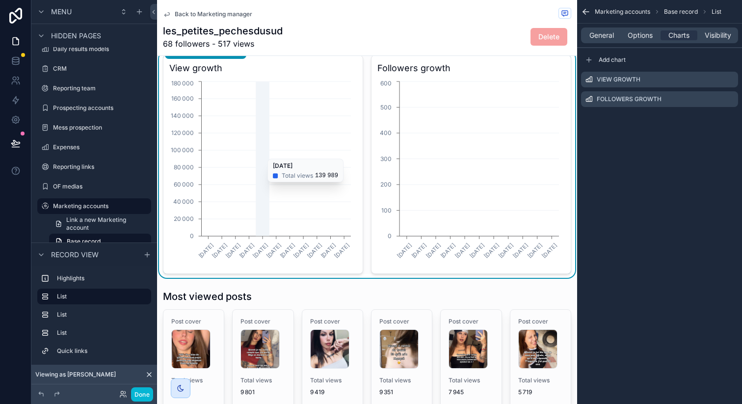
scroll to position [0, 0]
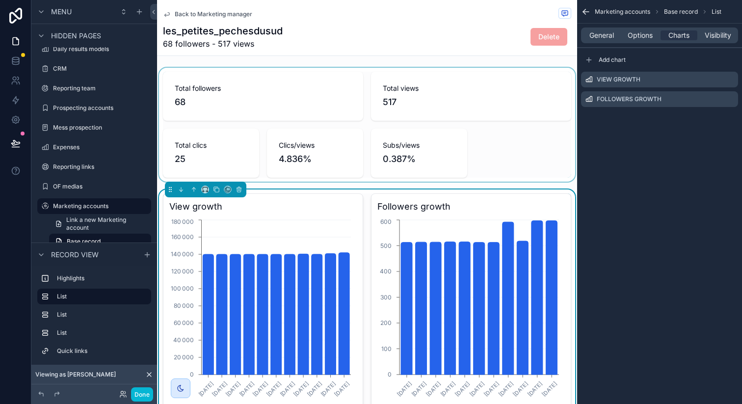
click at [317, 150] on div "scrollable content" at bounding box center [367, 125] width 420 height 114
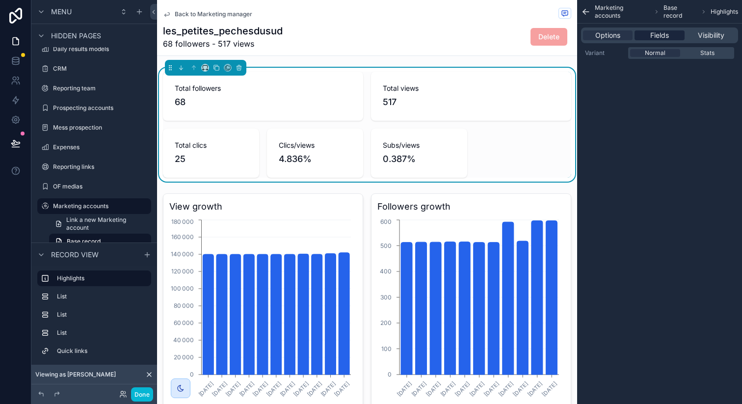
click at [655, 36] on span "Fields" at bounding box center [659, 35] width 19 height 10
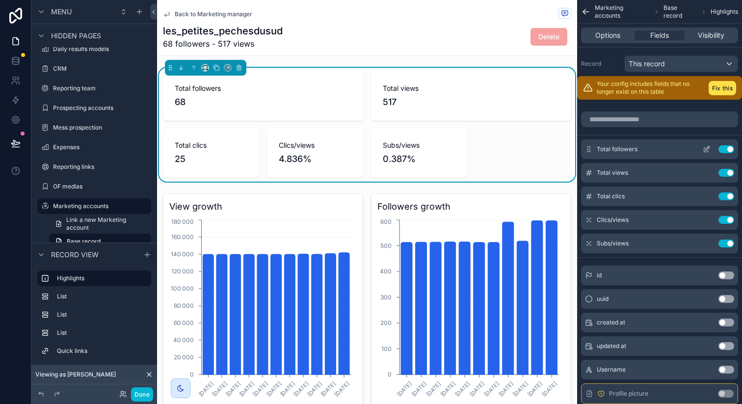
click at [709, 150] on icon "scrollable content" at bounding box center [707, 149] width 8 height 8
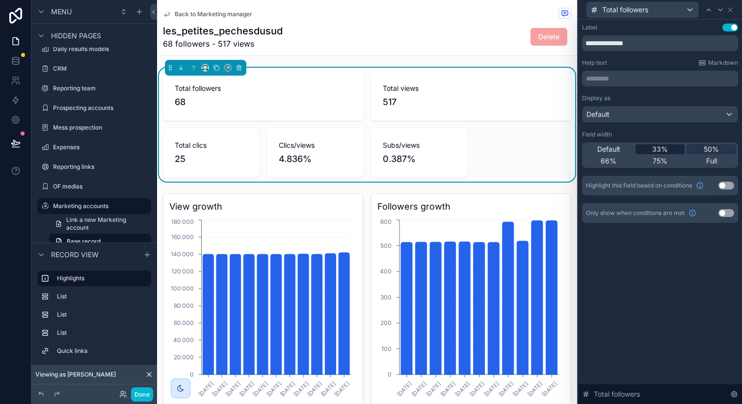
click at [673, 150] on div "33%" at bounding box center [660, 149] width 50 height 10
click at [717, 11] on icon at bounding box center [720, 10] width 8 height 8
click at [659, 151] on span "33%" at bounding box center [660, 149] width 16 height 10
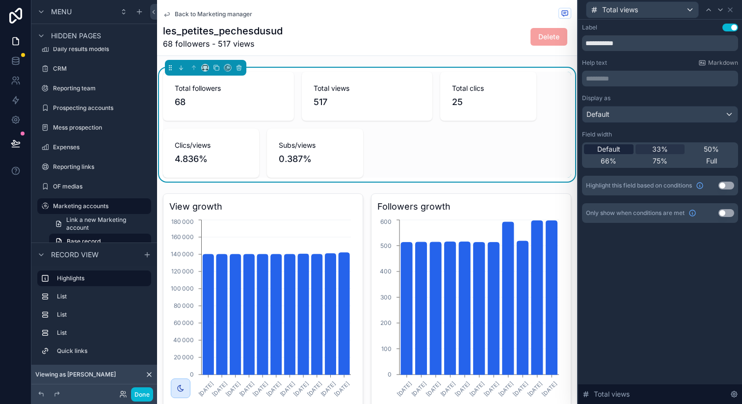
click at [622, 151] on div "Default" at bounding box center [609, 149] width 50 height 10
click at [706, 6] on icon at bounding box center [708, 10] width 8 height 8
click at [619, 148] on span "Default" at bounding box center [608, 149] width 23 height 10
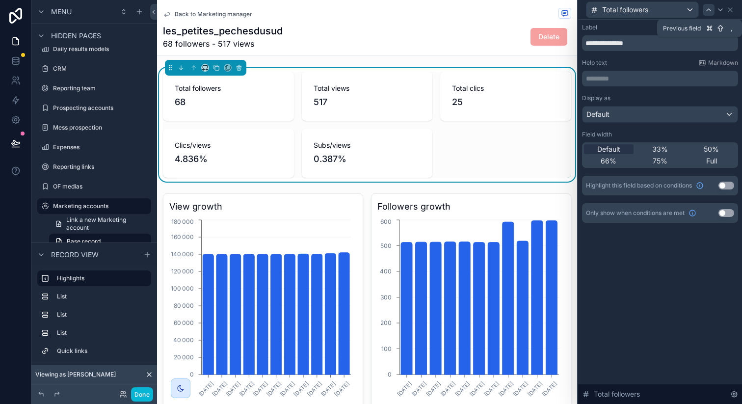
click at [707, 13] on icon at bounding box center [708, 10] width 8 height 8
click at [729, 14] on div "Subs/views" at bounding box center [660, 9] width 156 height 19
click at [729, 12] on icon at bounding box center [730, 10] width 8 height 8
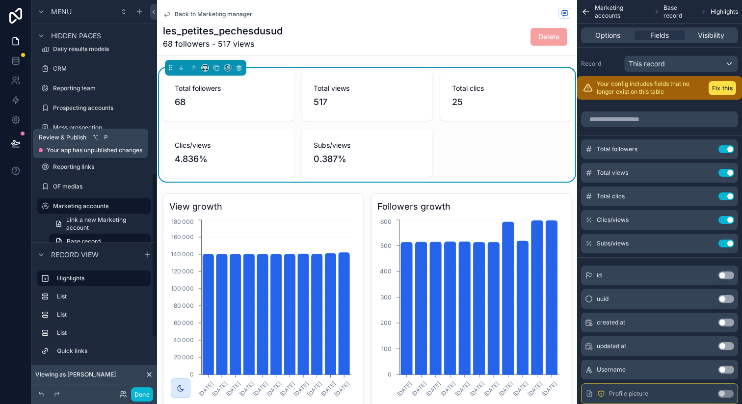
click at [18, 143] on icon at bounding box center [15, 142] width 8 height 5
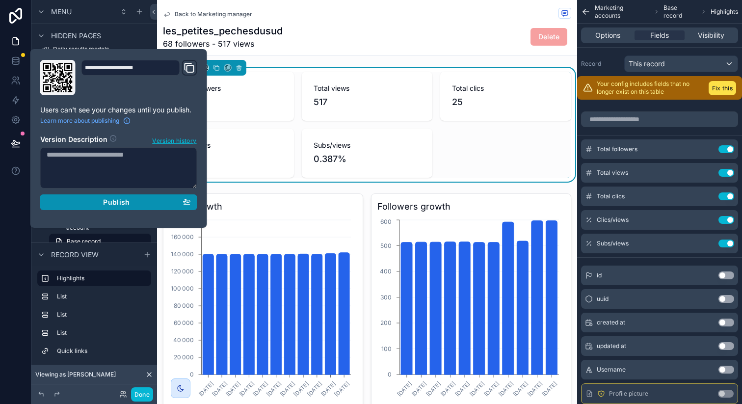
click at [87, 202] on div "Publish" at bounding box center [119, 202] width 144 height 9
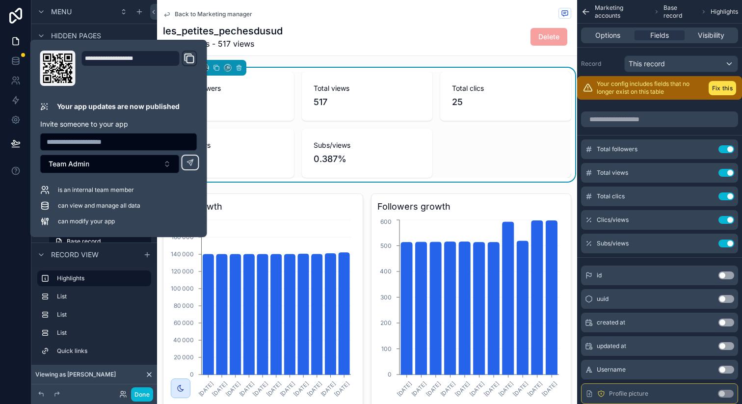
click at [354, 35] on div "les_petites_pechesdusud 68 followers - 517 views Delete" at bounding box center [367, 37] width 408 height 26
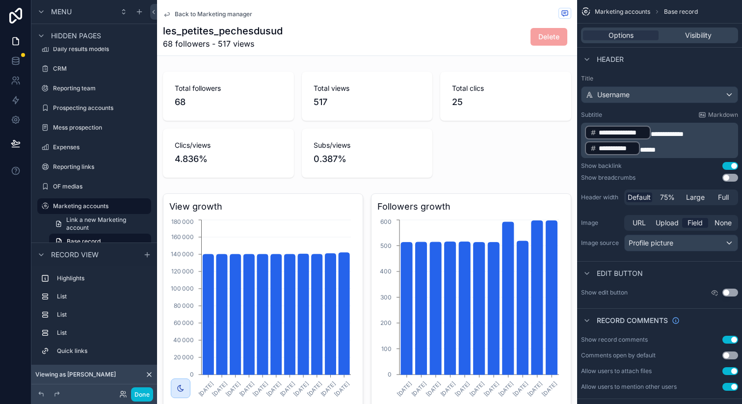
click at [354, 35] on div "les_petites_pechesdusud 68 followers - 517 views Delete" at bounding box center [367, 37] width 408 height 26
